Goal: Find specific page/section: Find specific page/section

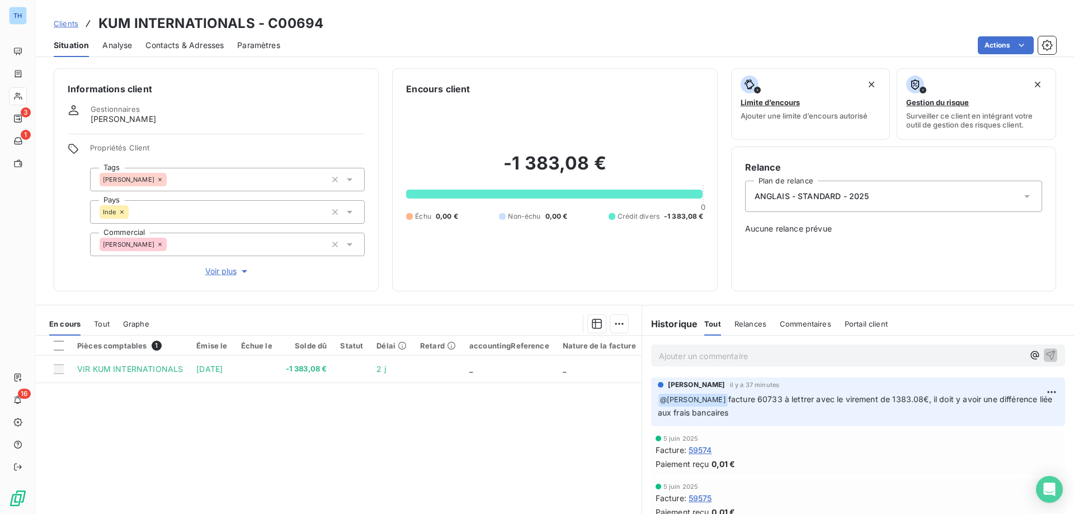
scroll to position [56, 0]
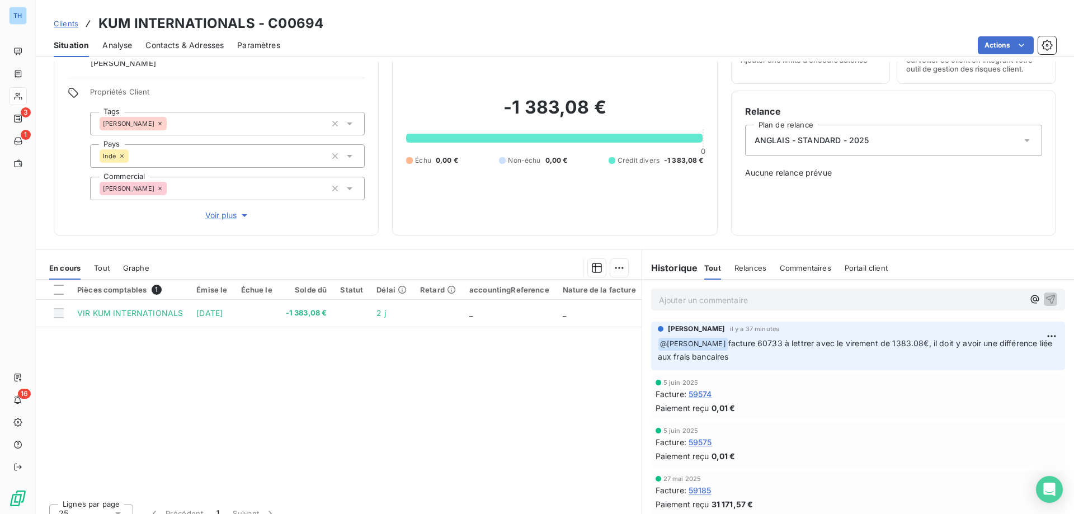
click at [70, 21] on span "Clients" at bounding box center [66, 23] width 25 height 9
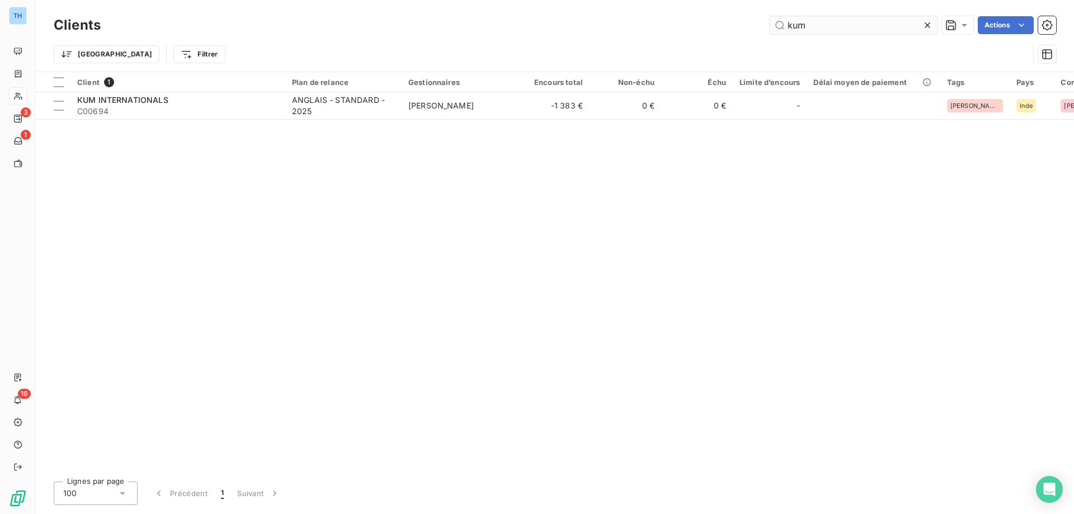
click at [818, 24] on input "kum" at bounding box center [853, 25] width 168 height 18
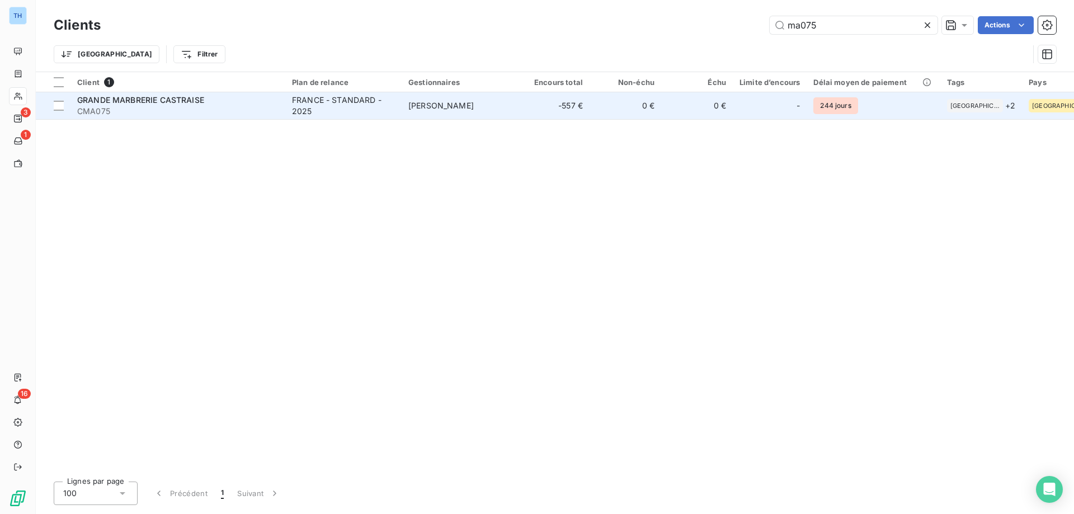
type input "ma075"
click at [238, 109] on span "CMA075" at bounding box center [177, 111] width 201 height 11
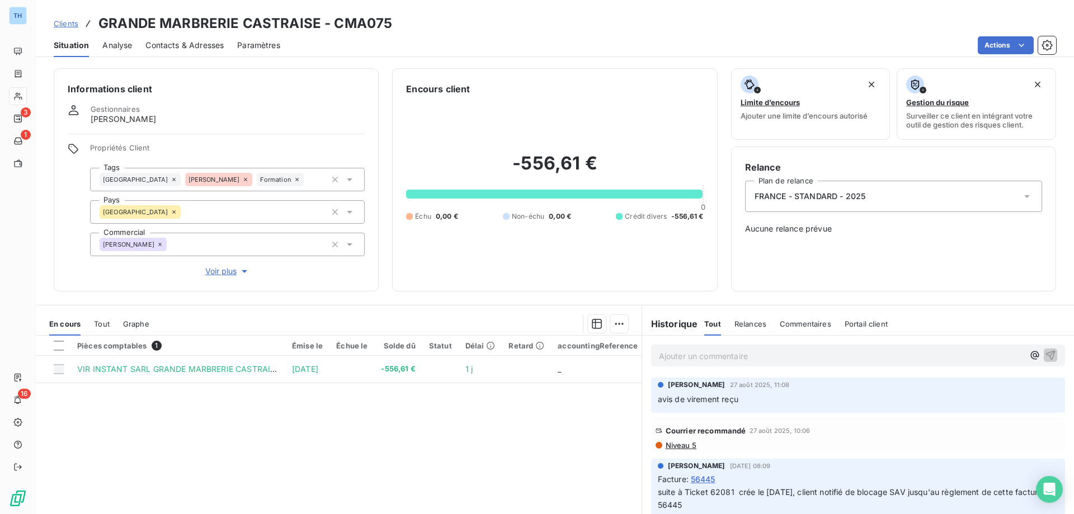
click at [681, 353] on p "Ajouter un commentaire ﻿" at bounding box center [841, 356] width 365 height 14
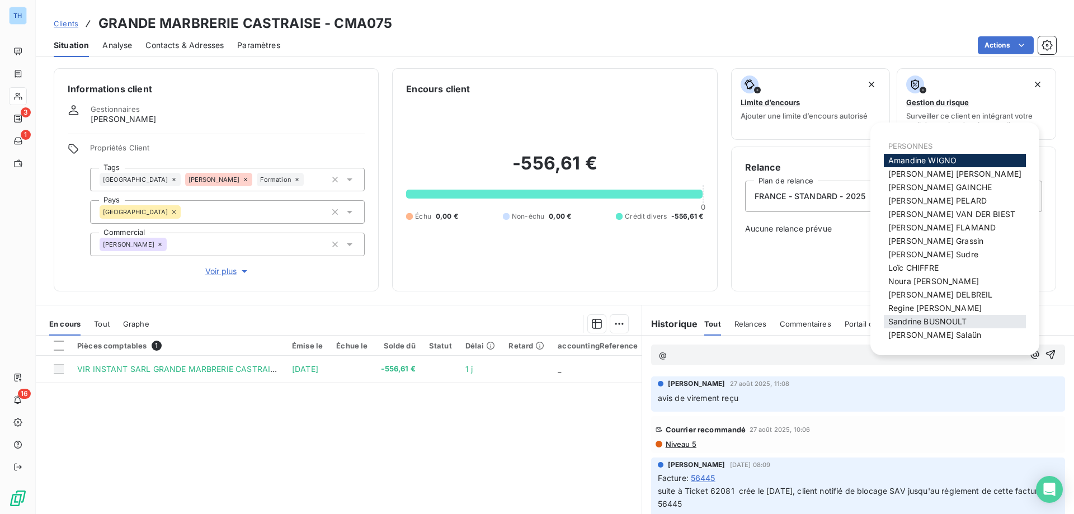
click at [907, 321] on span "[PERSON_NAME]" at bounding box center [927, 322] width 79 height 10
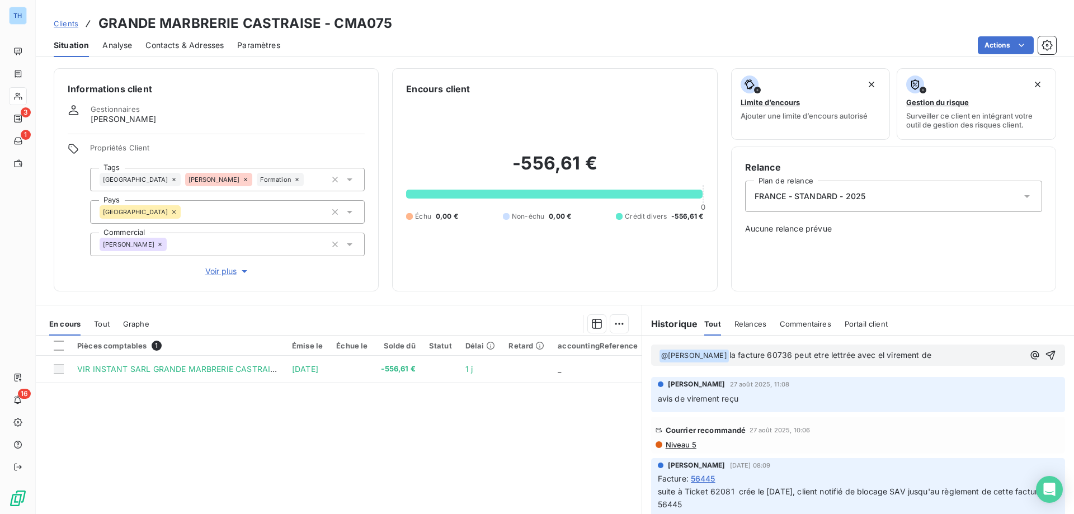
click at [887, 354] on span "la facture 60736 peut etre lettrée avec el virement de" at bounding box center [830, 355] width 202 height 10
click at [961, 353] on p "﻿ @ [PERSON_NAME] ﻿ la facture 60736 peut etre lettrée avec le virement de" at bounding box center [841, 355] width 365 height 13
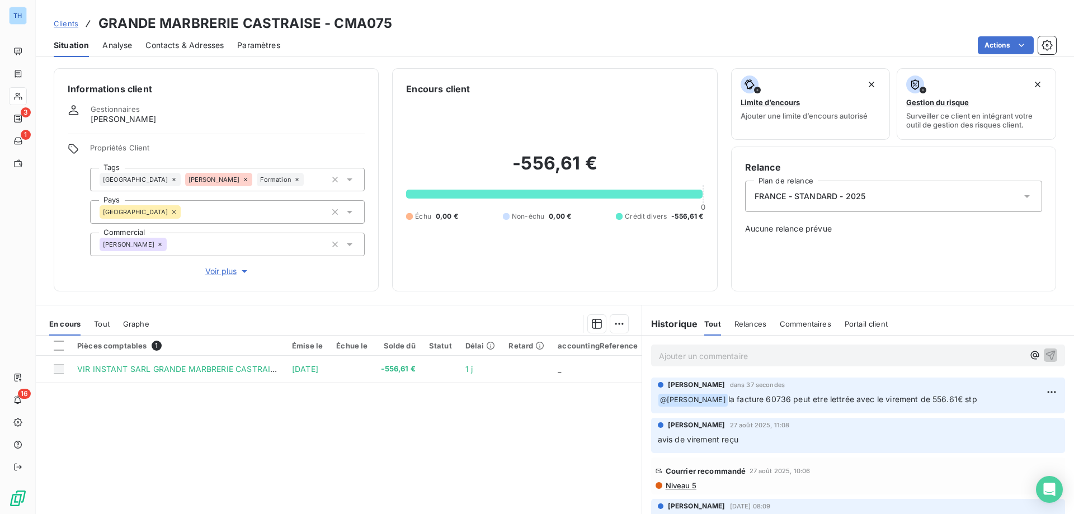
click at [55, 23] on span "Clients" at bounding box center [66, 23] width 25 height 9
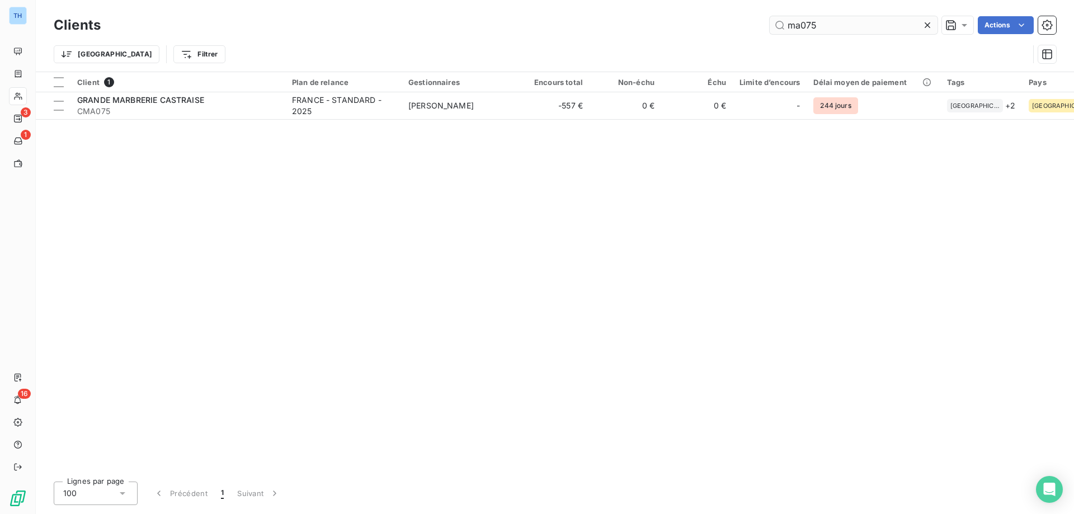
click at [836, 24] on input "ma075" at bounding box center [853, 25] width 168 height 18
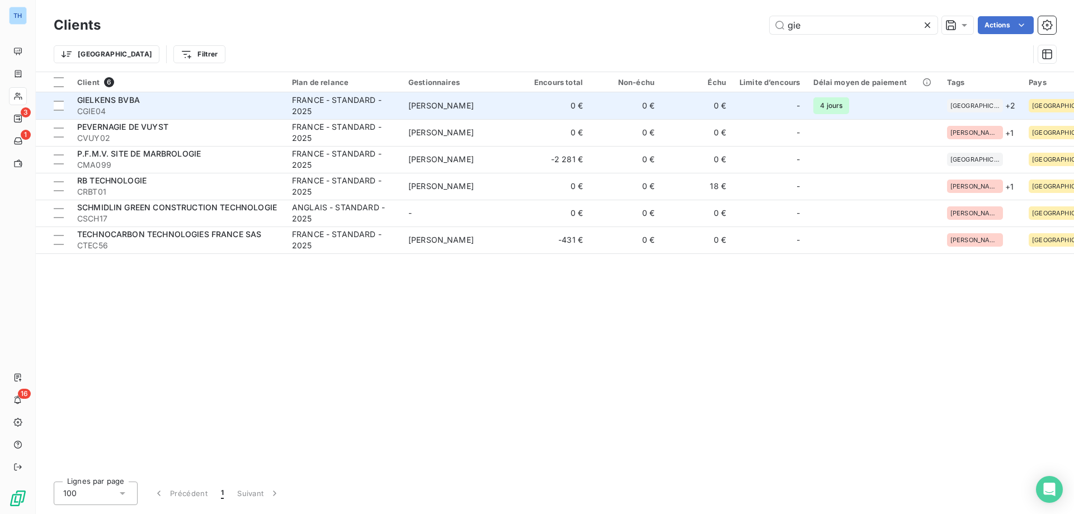
type input "gie"
click at [264, 111] on span "CGIE04" at bounding box center [177, 111] width 201 height 11
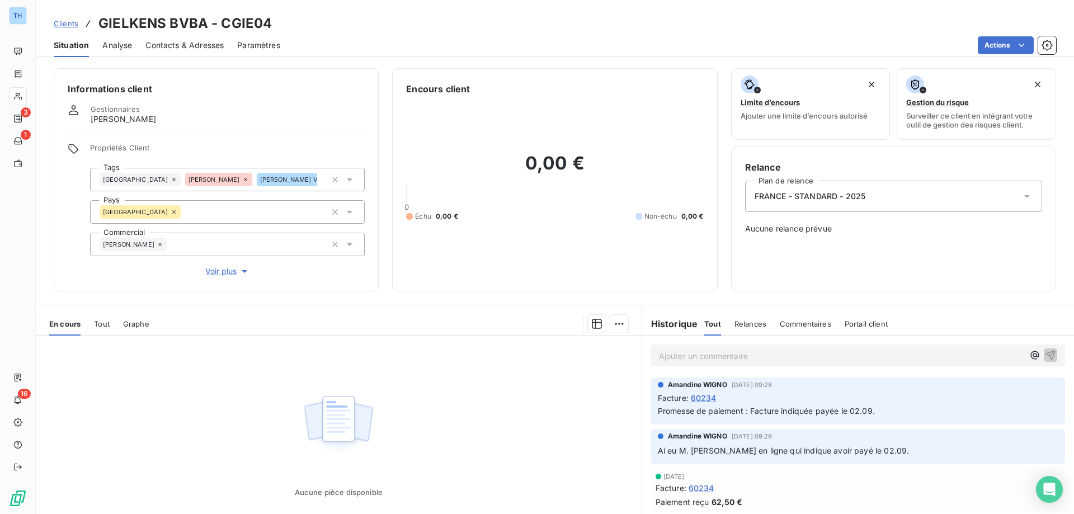
click at [62, 14] on div "Clients GIELKENS BVBA - CGIE04" at bounding box center [163, 23] width 218 height 20
click at [69, 25] on span "Clients" at bounding box center [66, 23] width 25 height 9
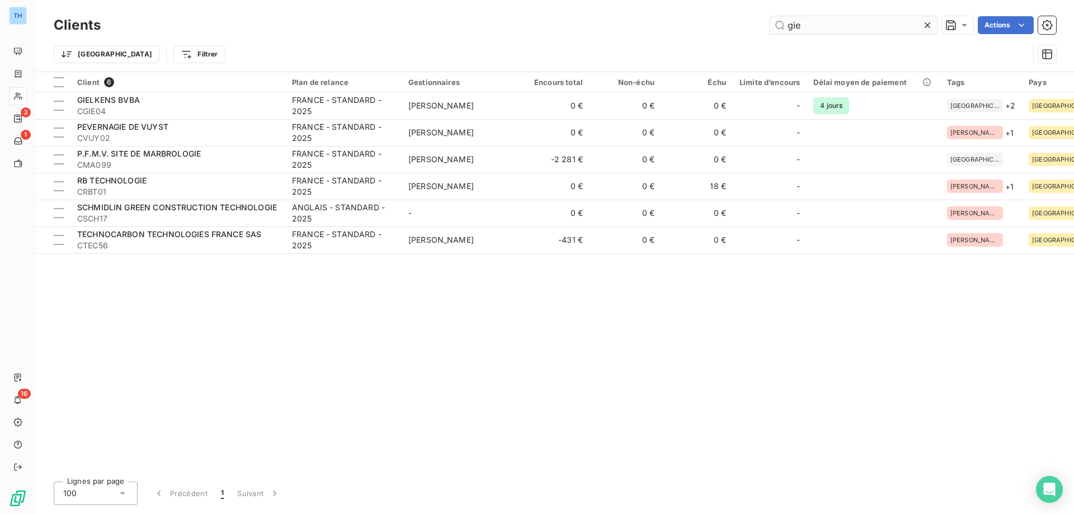
click at [817, 25] on input "gie" at bounding box center [853, 25] width 168 height 18
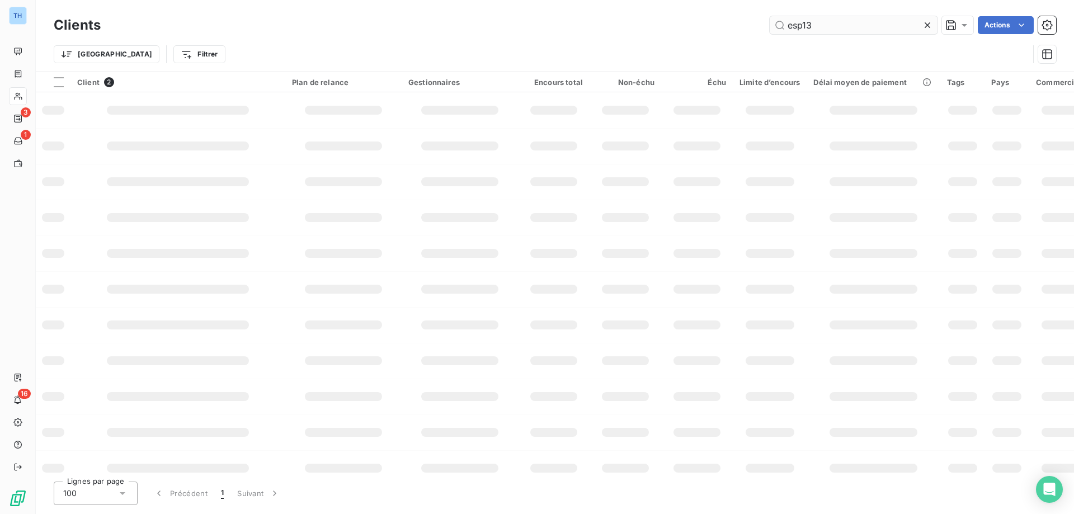
type input "esp13"
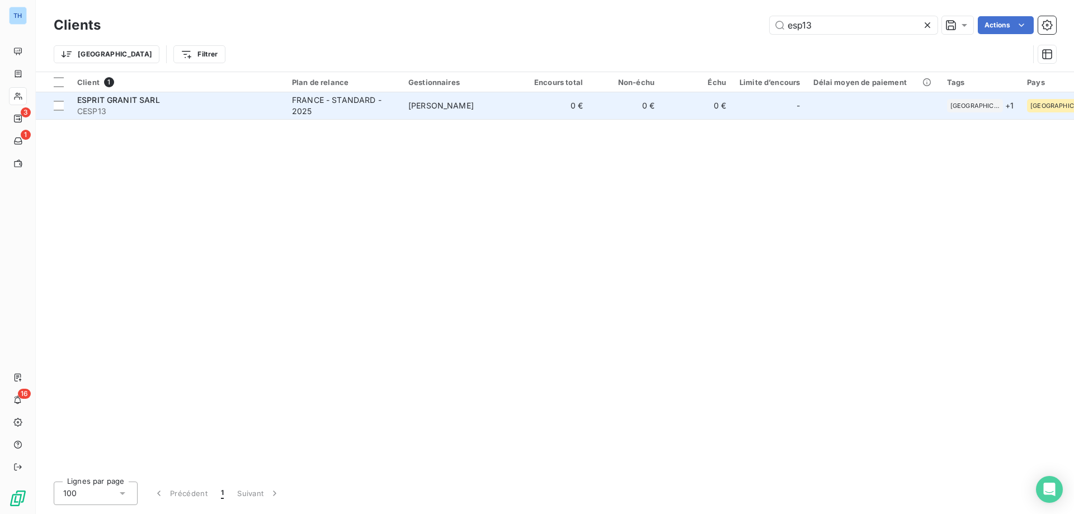
click at [404, 111] on td "[PERSON_NAME]" at bounding box center [460, 105] width 116 height 27
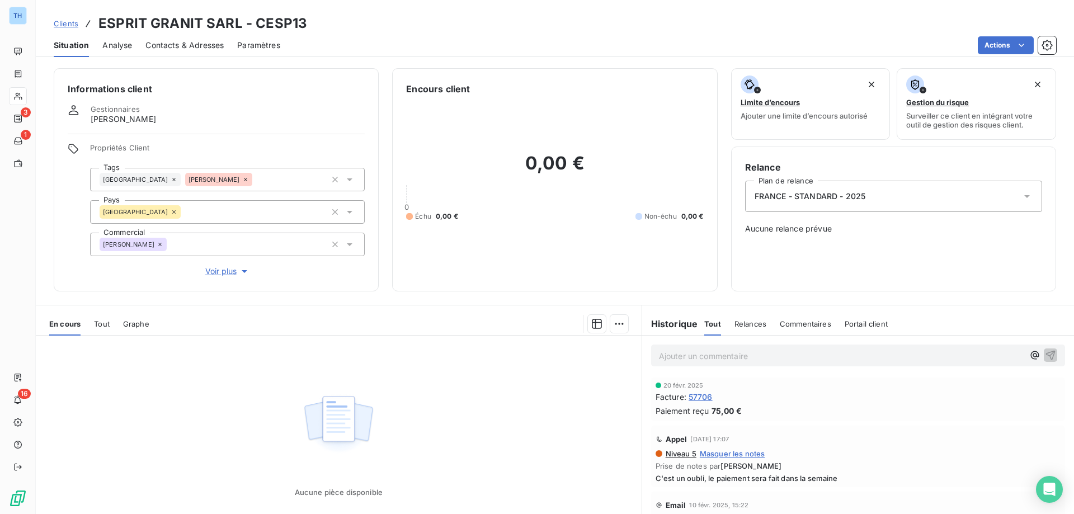
click at [73, 25] on span "Clients" at bounding box center [66, 23] width 25 height 9
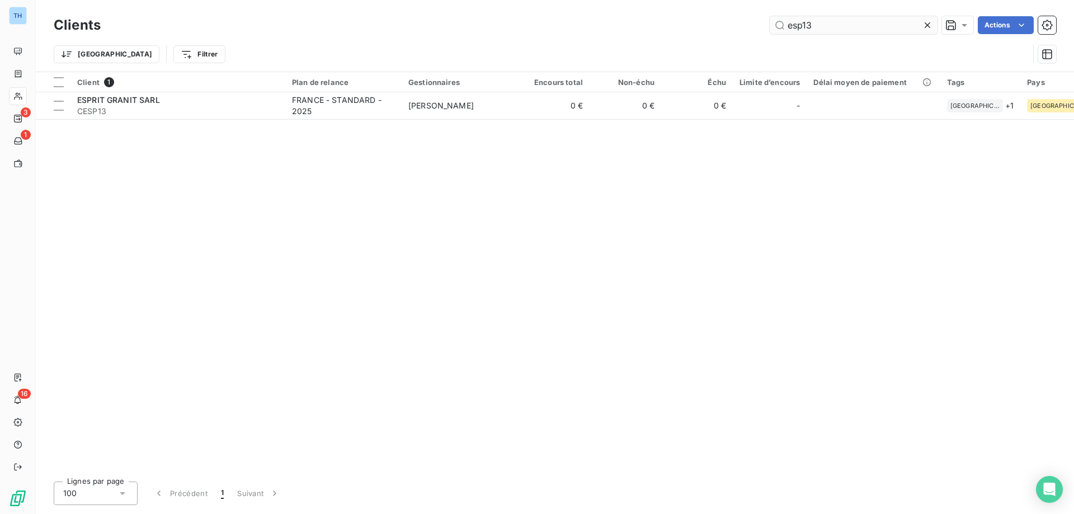
click at [819, 26] on input "esp13" at bounding box center [853, 25] width 168 height 18
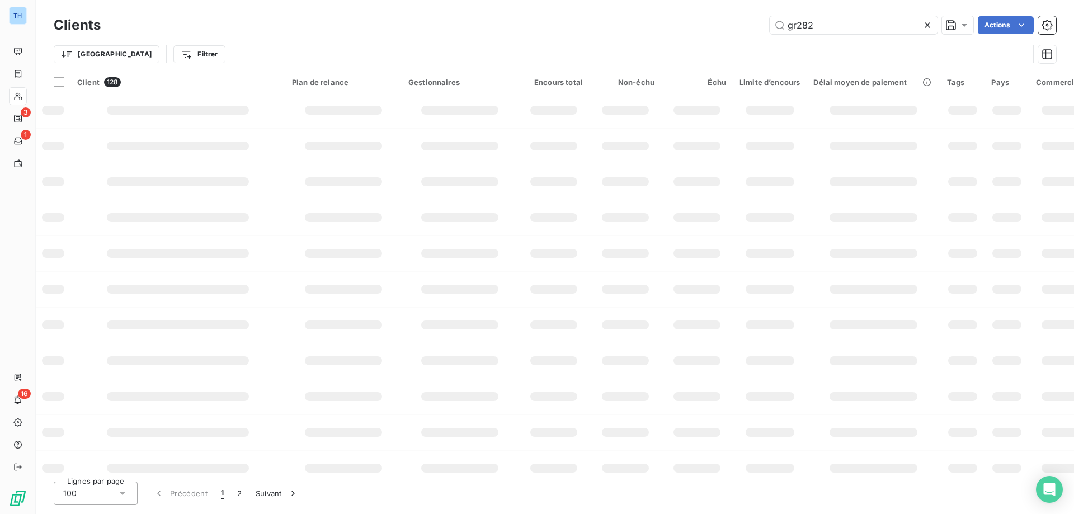
type input "gr282"
click at [827, 24] on input "gr282" at bounding box center [853, 25] width 168 height 18
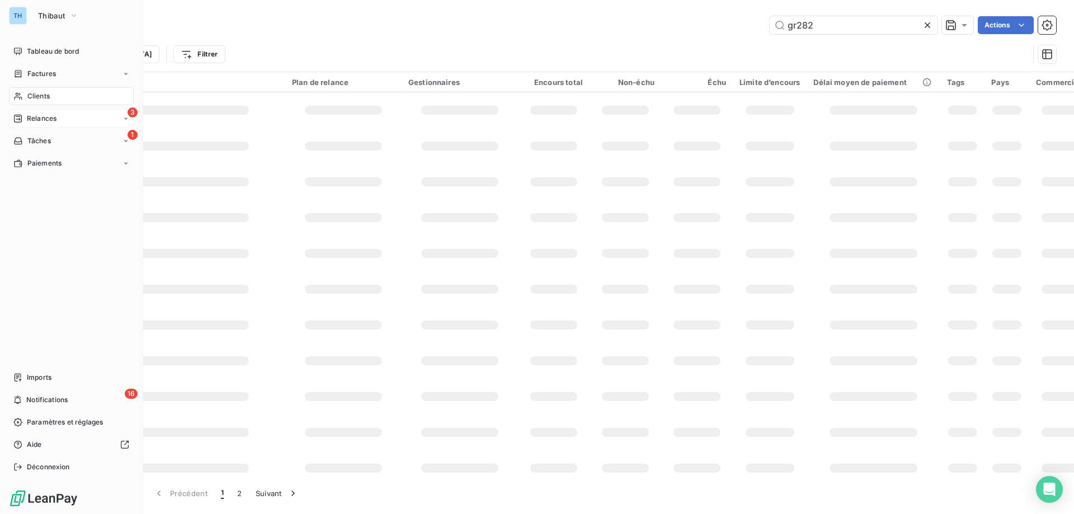
click at [10, 116] on div "3 Relances" at bounding box center [71, 119] width 125 height 18
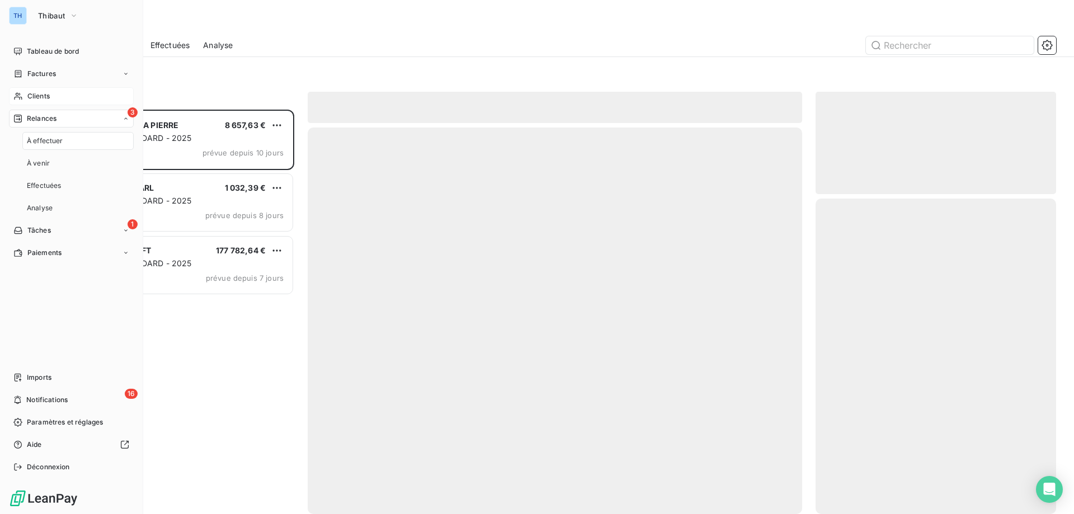
scroll to position [396, 232]
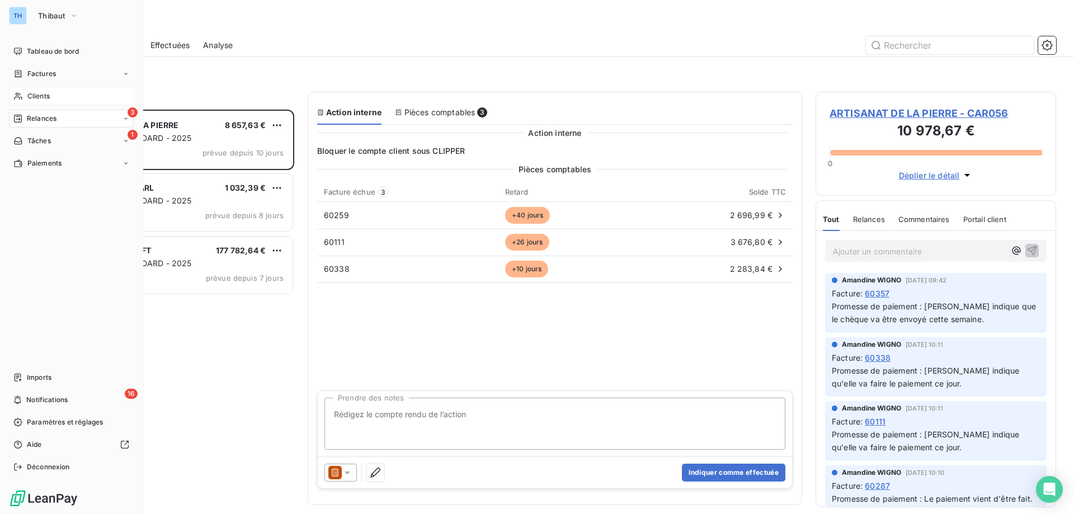
click at [22, 95] on icon at bounding box center [18, 96] width 10 height 9
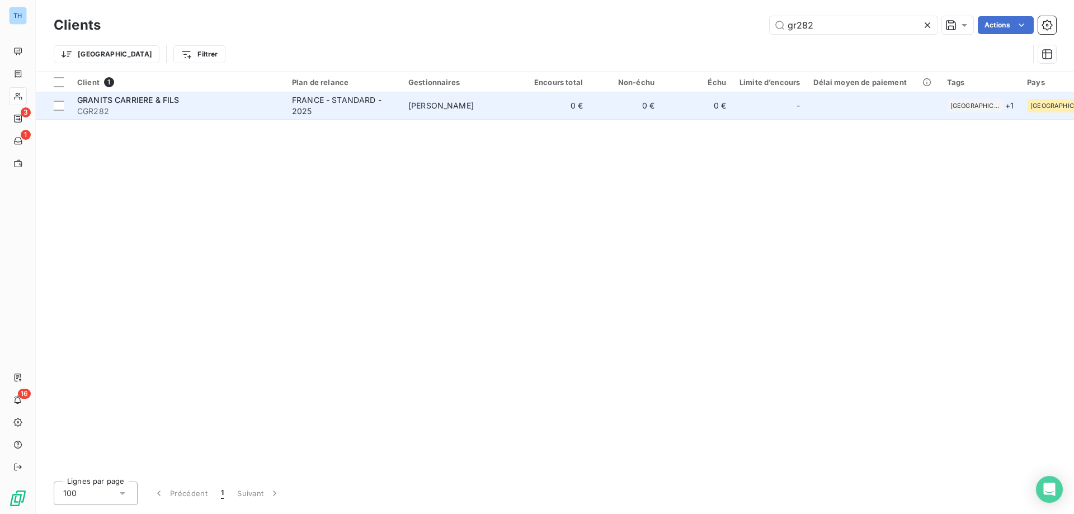
click at [314, 111] on div "FRANCE - STANDARD - 2025" at bounding box center [343, 106] width 103 height 22
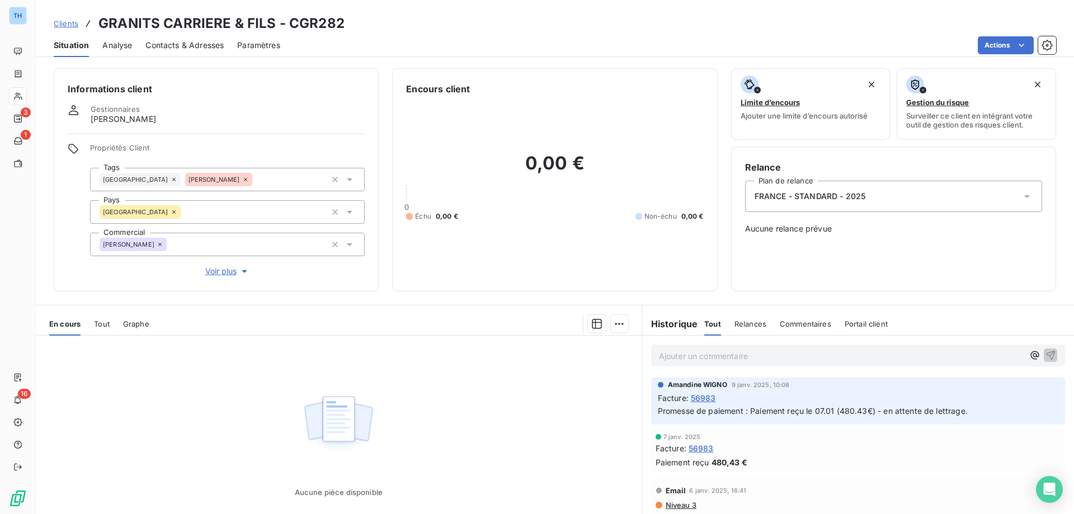
click at [58, 22] on span "Clients" at bounding box center [66, 23] width 25 height 9
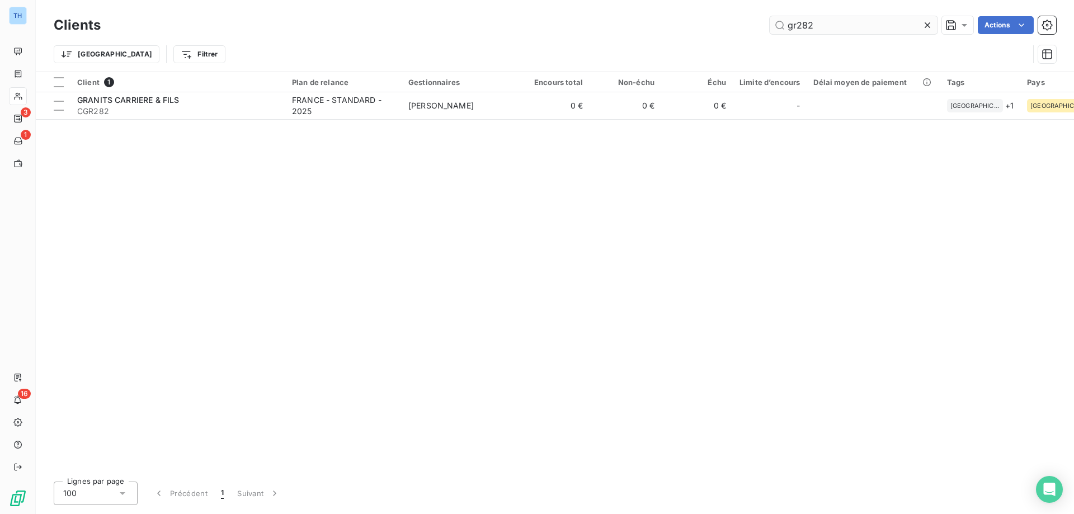
click at [832, 22] on input "gr282" at bounding box center [853, 25] width 168 height 18
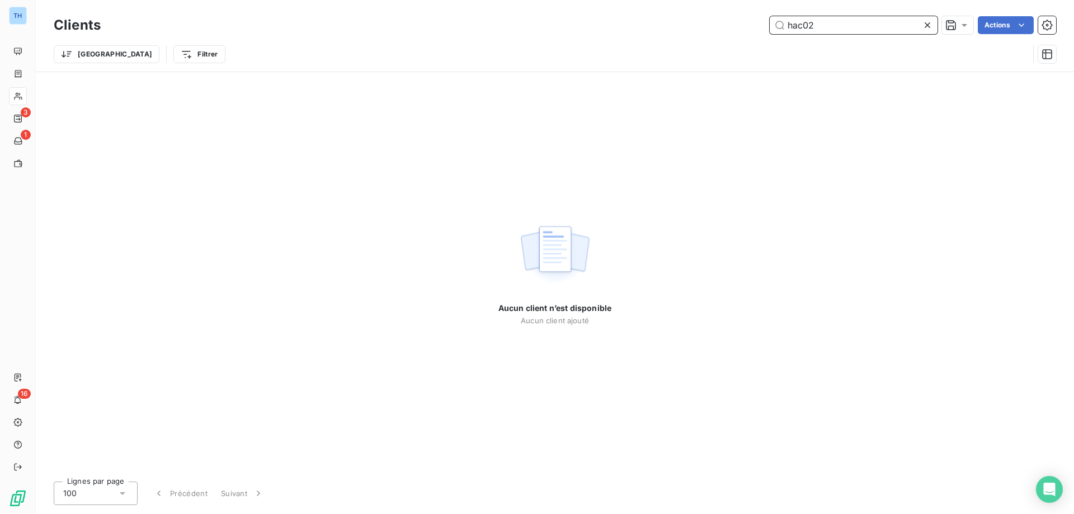
click at [825, 24] on input "hac02" at bounding box center [853, 25] width 168 height 18
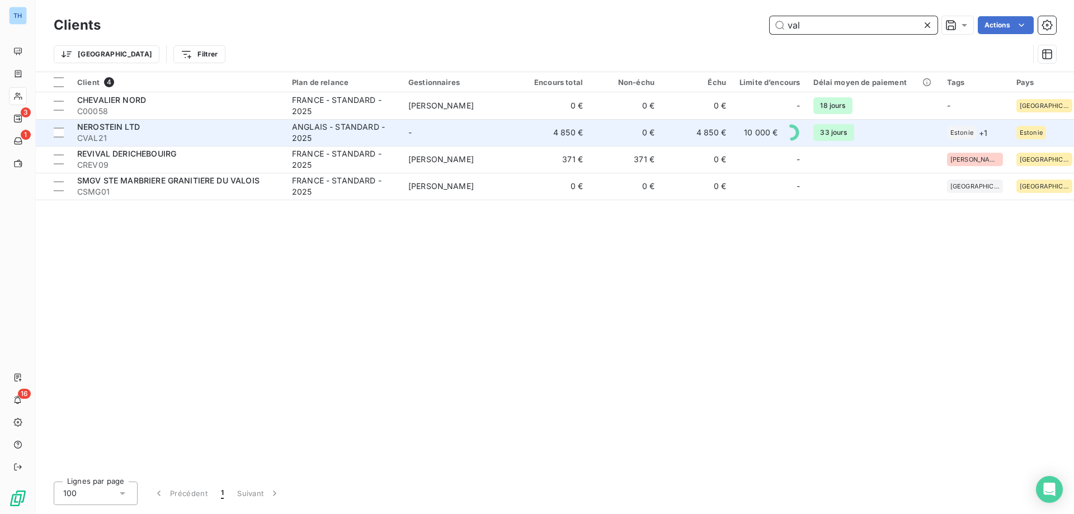
type input "val"
click at [208, 131] on div "NEROSTEIN LTD" at bounding box center [177, 126] width 201 height 11
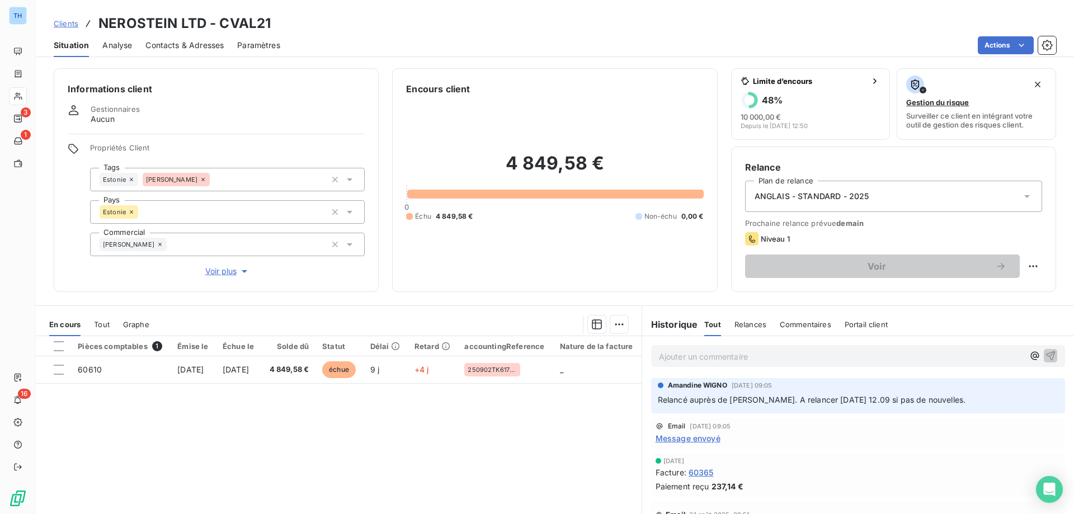
click at [63, 22] on span "Clients" at bounding box center [66, 23] width 25 height 9
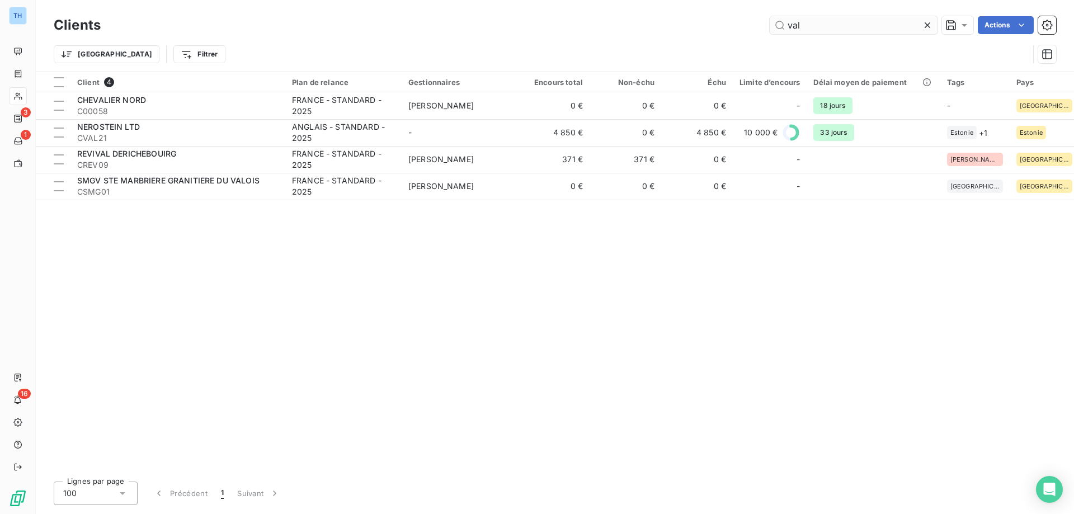
click at [813, 23] on input "val" at bounding box center [853, 25] width 168 height 18
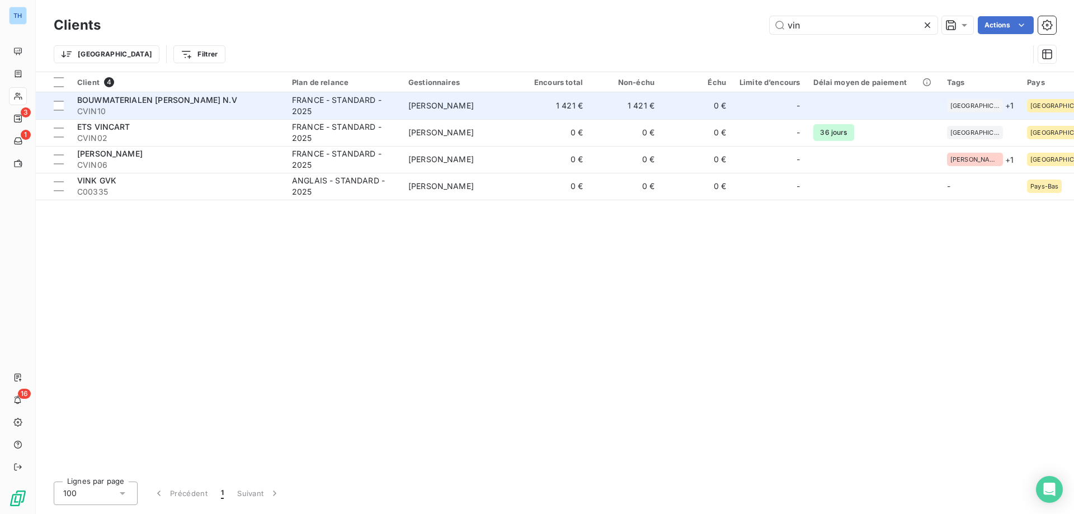
type input "vin"
click at [207, 108] on span "CVIN10" at bounding box center [177, 111] width 201 height 11
